Goal: Navigation & Orientation: Locate item on page

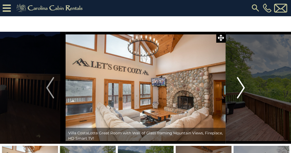
click at [243, 88] on img "Next" at bounding box center [241, 87] width 8 height 21
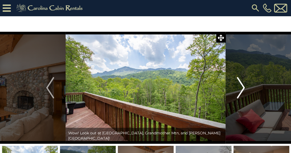
click at [243, 88] on img "Next" at bounding box center [241, 87] width 8 height 21
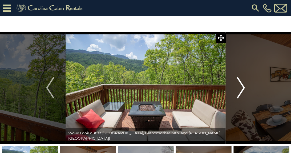
click at [243, 88] on img "Next" at bounding box center [241, 87] width 8 height 21
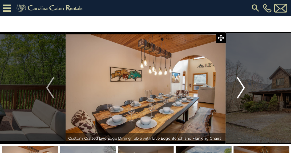
click at [243, 88] on img "Next" at bounding box center [241, 87] width 8 height 21
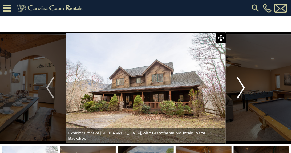
click at [243, 88] on img "Next" at bounding box center [241, 87] width 8 height 21
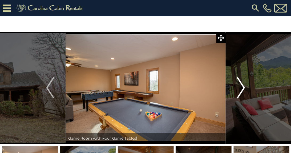
click at [243, 88] on img "Next" at bounding box center [241, 87] width 8 height 21
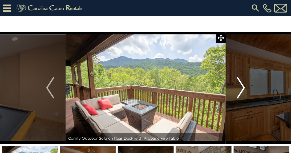
click at [243, 88] on img "Next" at bounding box center [241, 87] width 8 height 21
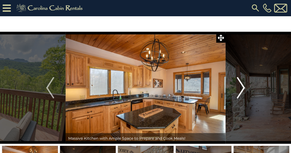
click at [243, 88] on img "Next" at bounding box center [241, 87] width 8 height 21
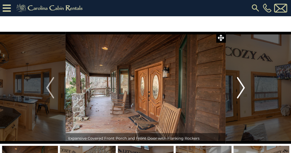
click at [243, 88] on img "Next" at bounding box center [241, 87] width 8 height 21
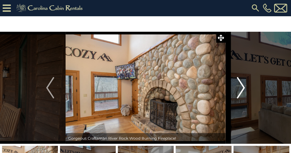
click at [243, 88] on img "Next" at bounding box center [241, 87] width 8 height 21
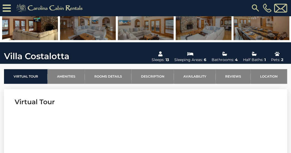
scroll to position [126, 0]
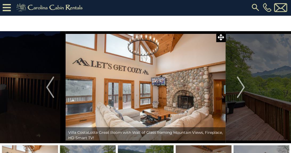
scroll to position [4, 0]
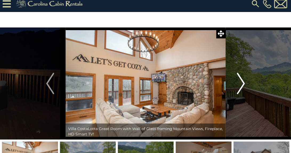
click at [242, 85] on img "Next" at bounding box center [241, 83] width 8 height 21
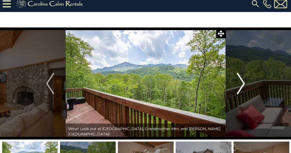
click at [242, 85] on img "Next" at bounding box center [241, 83] width 8 height 21
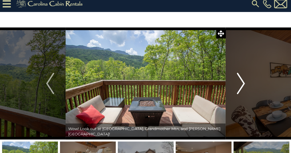
click at [242, 85] on img "Next" at bounding box center [241, 83] width 8 height 21
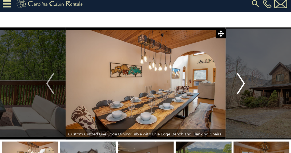
click at [242, 85] on img "Next" at bounding box center [241, 83] width 8 height 21
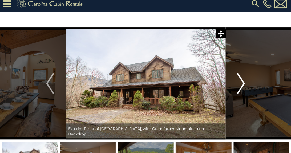
click at [242, 85] on img "Next" at bounding box center [241, 83] width 8 height 21
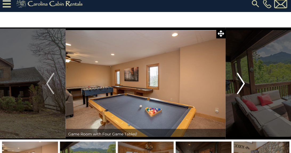
click at [242, 85] on img "Next" at bounding box center [241, 83] width 8 height 21
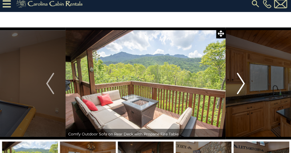
click at [242, 85] on img "Next" at bounding box center [241, 83] width 8 height 21
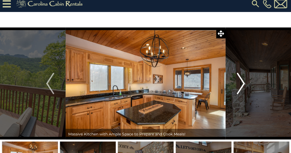
click at [242, 85] on img "Next" at bounding box center [241, 83] width 8 height 21
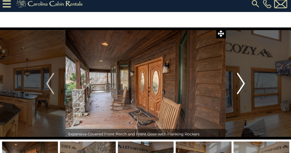
click at [242, 85] on img "Next" at bounding box center [241, 83] width 8 height 21
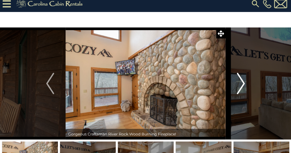
click at [242, 85] on img "Next" at bounding box center [241, 83] width 8 height 21
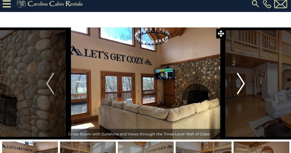
click at [242, 85] on img "Next" at bounding box center [241, 83] width 8 height 21
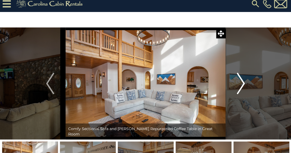
click at [242, 85] on img "Next" at bounding box center [241, 83] width 8 height 21
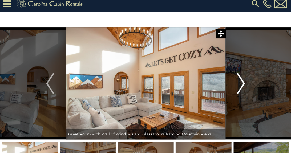
click at [242, 85] on img "Next" at bounding box center [241, 83] width 8 height 21
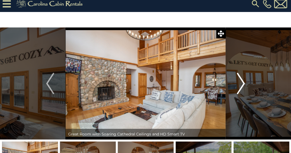
click at [242, 85] on img "Next" at bounding box center [241, 83] width 8 height 21
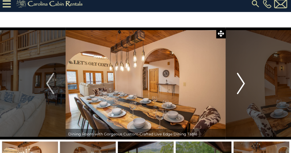
click at [242, 85] on img "Next" at bounding box center [241, 83] width 8 height 21
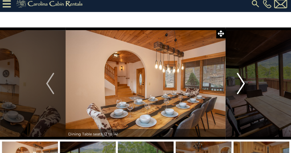
click at [242, 85] on img "Next" at bounding box center [241, 83] width 8 height 21
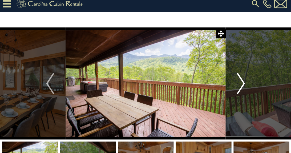
click at [242, 85] on img "Next" at bounding box center [241, 83] width 8 height 21
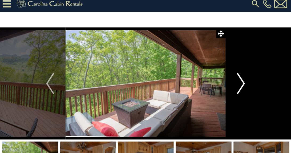
click at [242, 85] on img "Next" at bounding box center [241, 83] width 8 height 21
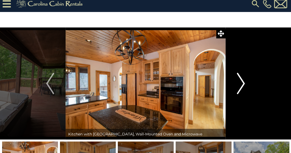
click at [242, 85] on img "Next" at bounding box center [241, 83] width 8 height 21
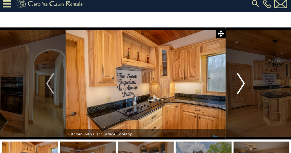
click at [242, 85] on img "Next" at bounding box center [241, 83] width 8 height 21
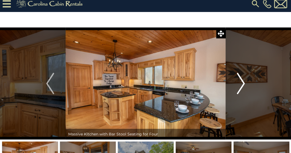
click at [242, 85] on img "Next" at bounding box center [241, 83] width 8 height 21
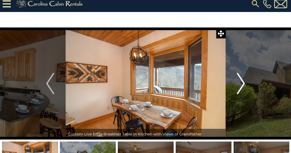
click at [242, 85] on img "Next" at bounding box center [241, 83] width 8 height 21
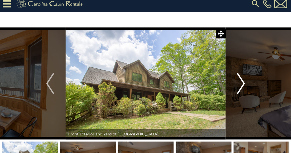
click at [242, 85] on img "Next" at bounding box center [241, 83] width 8 height 21
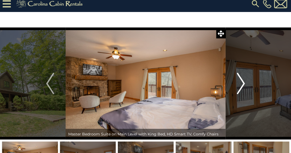
click at [242, 85] on img "Next" at bounding box center [241, 83] width 8 height 21
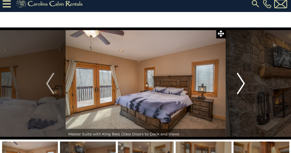
click at [242, 85] on img "Next" at bounding box center [241, 83] width 8 height 21
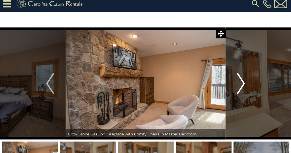
click at [242, 85] on img "Next" at bounding box center [241, 83] width 8 height 21
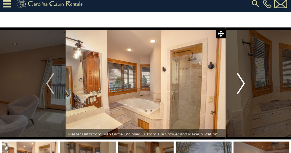
click at [242, 85] on img "Next" at bounding box center [241, 83] width 8 height 21
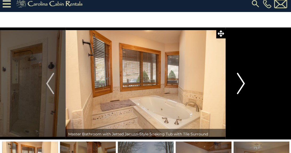
click at [242, 85] on img "Next" at bounding box center [241, 83] width 8 height 21
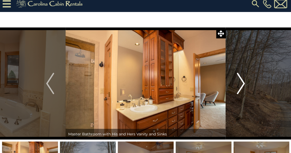
click at [242, 85] on img "Next" at bounding box center [241, 83] width 8 height 21
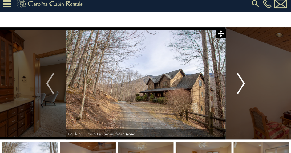
click at [242, 85] on img "Next" at bounding box center [241, 83] width 8 height 21
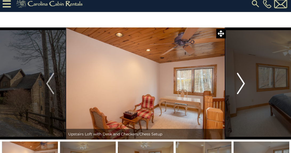
click at [242, 85] on img "Next" at bounding box center [241, 83] width 8 height 21
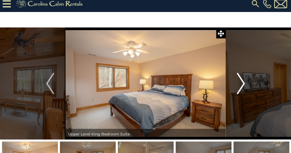
click at [242, 85] on img "Next" at bounding box center [241, 83] width 8 height 21
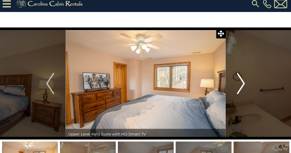
click at [242, 85] on img "Next" at bounding box center [241, 83] width 8 height 21
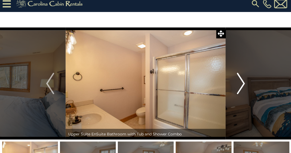
click at [242, 85] on img "Next" at bounding box center [241, 83] width 8 height 21
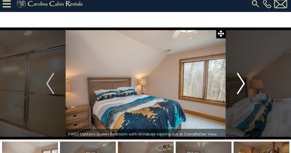
click at [242, 85] on img "Next" at bounding box center [241, 83] width 8 height 21
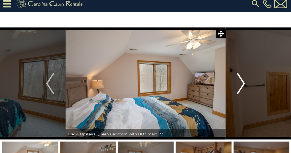
click at [242, 85] on img "Next" at bounding box center [241, 83] width 8 height 21
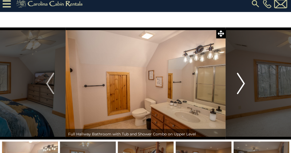
click at [242, 85] on img "Next" at bounding box center [241, 83] width 8 height 21
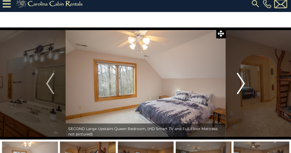
click at [242, 85] on img "Next" at bounding box center [241, 83] width 8 height 21
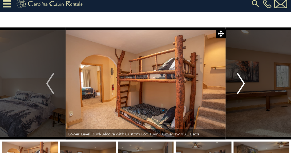
click at [242, 85] on img "Next" at bounding box center [241, 83] width 8 height 21
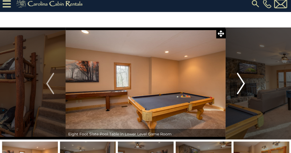
click at [242, 85] on img "Next" at bounding box center [241, 83] width 8 height 21
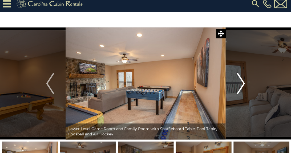
click at [242, 85] on img "Next" at bounding box center [241, 83] width 8 height 21
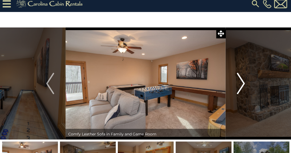
click at [242, 85] on img "Next" at bounding box center [241, 83] width 8 height 21
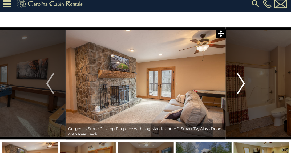
click at [242, 85] on img "Next" at bounding box center [241, 83] width 8 height 21
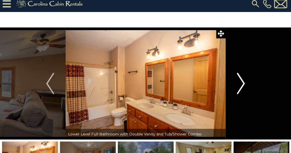
click at [242, 85] on img "Next" at bounding box center [241, 83] width 8 height 21
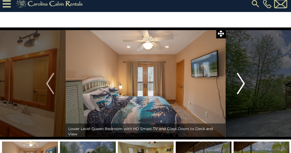
click at [242, 85] on img "Next" at bounding box center [241, 83] width 8 height 21
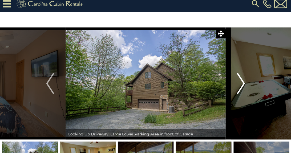
click at [242, 85] on img "Next" at bounding box center [241, 83] width 8 height 21
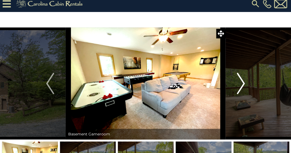
click at [242, 85] on img "Next" at bounding box center [241, 83] width 8 height 21
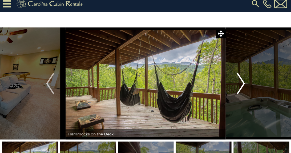
click at [242, 85] on img "Next" at bounding box center [241, 83] width 8 height 21
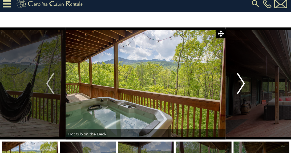
click at [242, 85] on img "Next" at bounding box center [241, 83] width 8 height 21
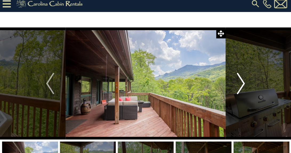
click at [242, 85] on img "Next" at bounding box center [241, 83] width 8 height 21
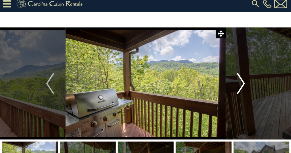
click at [242, 85] on img "Next" at bounding box center [241, 83] width 8 height 21
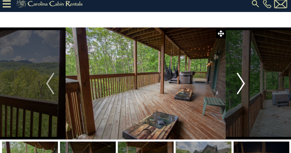
click at [242, 85] on img "Next" at bounding box center [241, 83] width 8 height 21
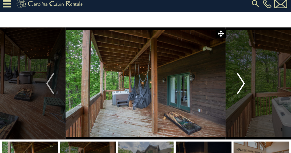
click at [242, 85] on img "Next" at bounding box center [241, 83] width 8 height 21
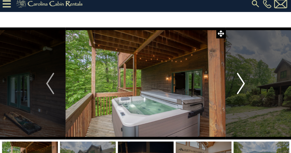
click at [242, 85] on img "Next" at bounding box center [241, 83] width 8 height 21
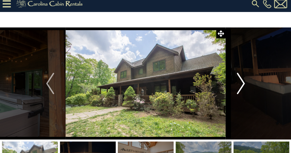
click at [242, 85] on img "Next" at bounding box center [241, 83] width 8 height 21
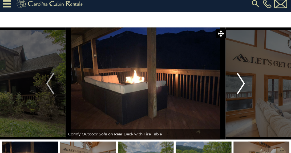
click at [242, 85] on img "Next" at bounding box center [241, 83] width 8 height 21
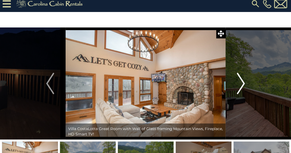
click at [242, 85] on img "Next" at bounding box center [241, 83] width 8 height 21
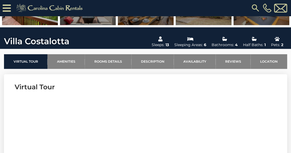
scroll to position [138, 0]
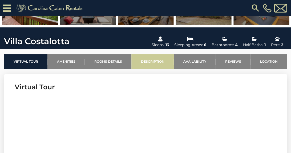
click at [148, 62] on link "Description" at bounding box center [153, 61] width 42 height 15
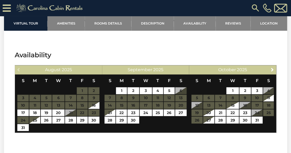
scroll to position [1407, 0]
